Goal: Information Seeking & Learning: Learn about a topic

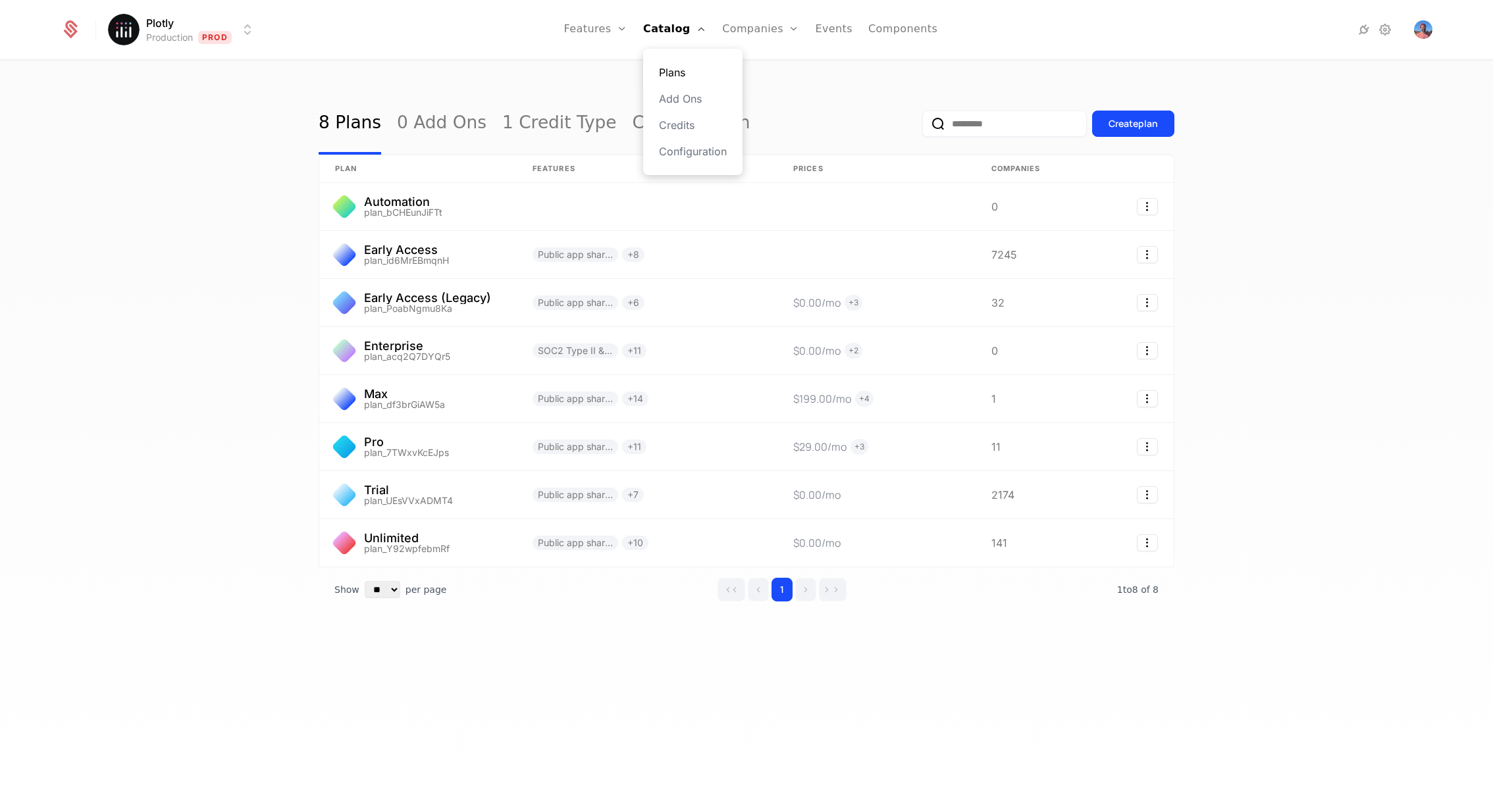
click at [683, 67] on link "Plans" at bounding box center [693, 72] width 68 height 15
click at [678, 72] on link "Plans" at bounding box center [693, 72] width 68 height 15
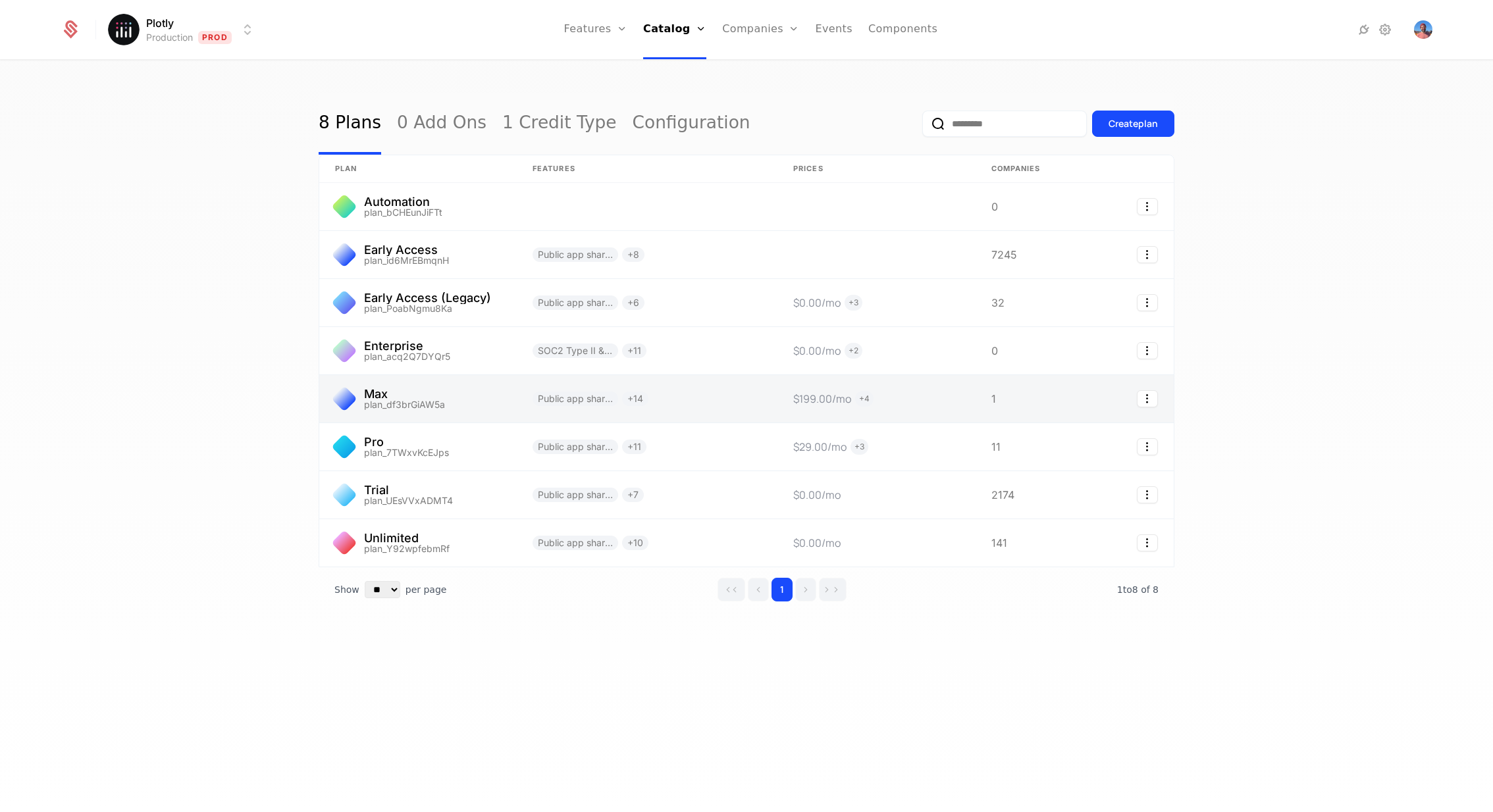
click at [485, 388] on link at bounding box center [418, 399] width 198 height 47
